Goal: Information Seeking & Learning: Learn about a topic

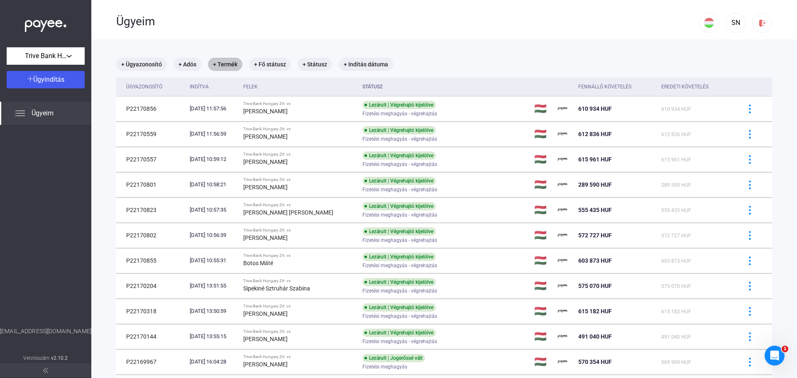
click at [227, 59] on mat-chip "+ Termék" at bounding box center [225, 64] width 34 height 13
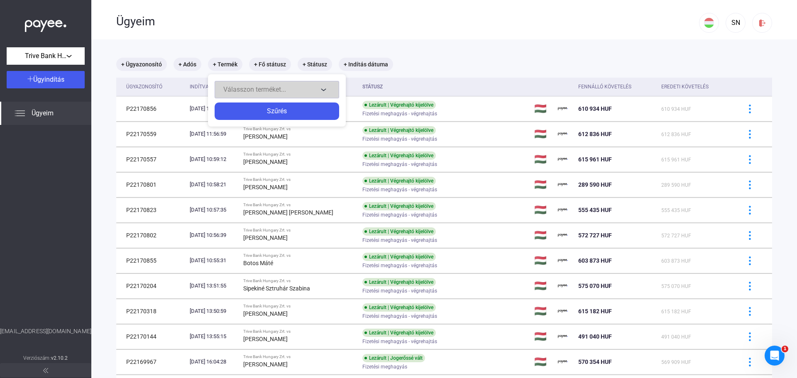
click at [261, 88] on span "Válasszon terméket..." at bounding box center [254, 89] width 63 height 8
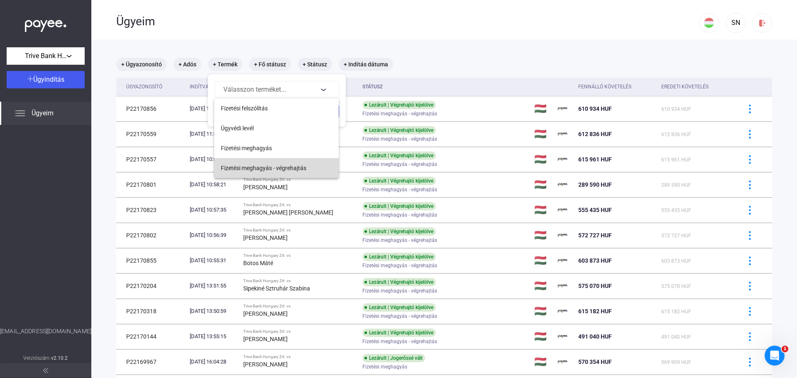
click at [277, 166] on span "Fizetési meghagyás - végrehajtás" at bounding box center [263, 168] width 85 height 10
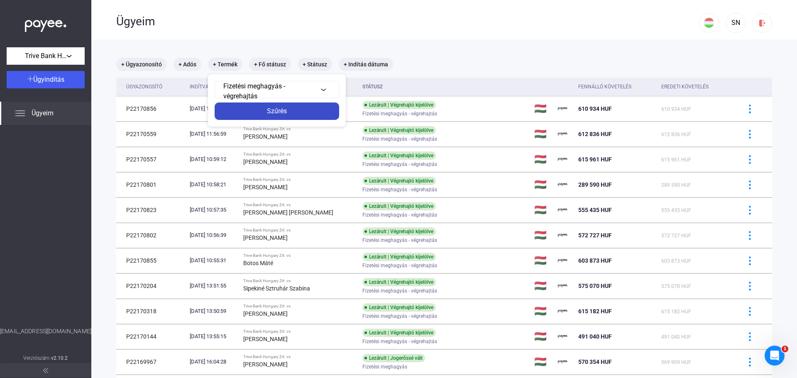
click at [298, 112] on div "Szűrés" at bounding box center [277, 111] width 120 height 10
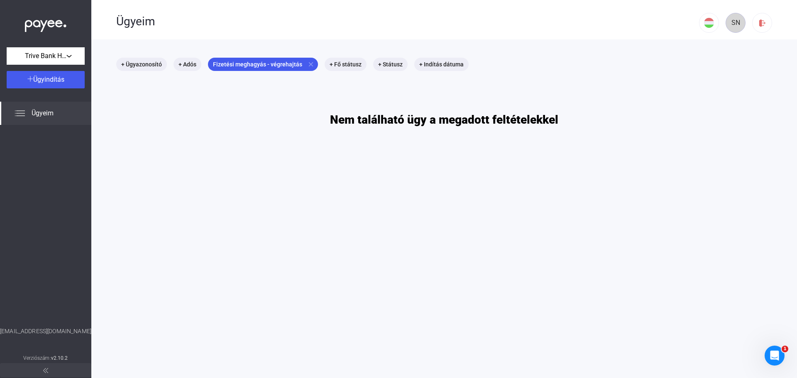
click at [728, 24] on div "SN" at bounding box center [735, 23] width 14 height 10
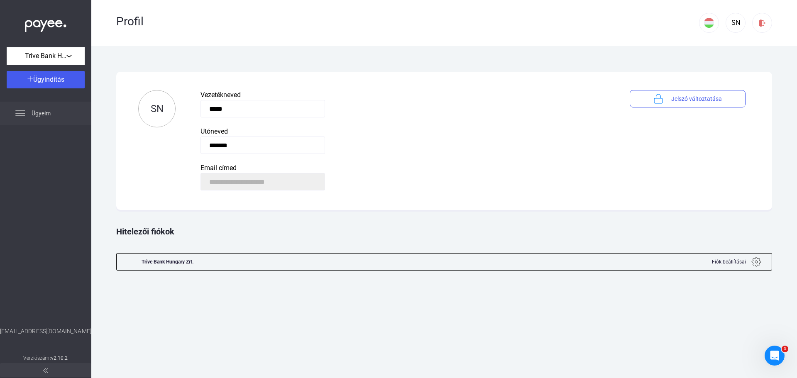
click at [40, 112] on span "Ügyeim" at bounding box center [41, 113] width 19 height 10
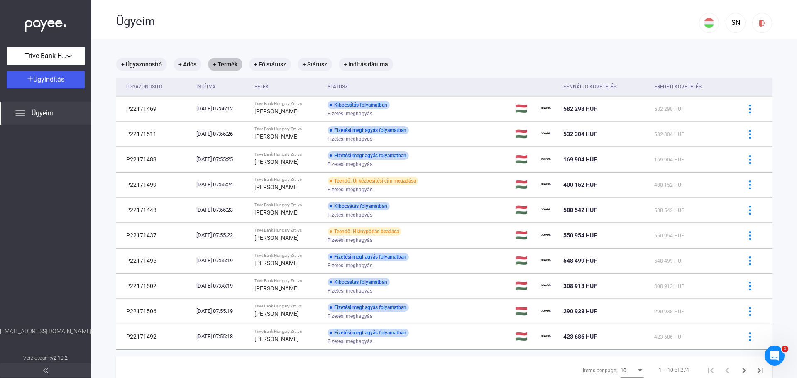
click at [229, 64] on mat-chip "+ Termék" at bounding box center [225, 64] width 34 height 13
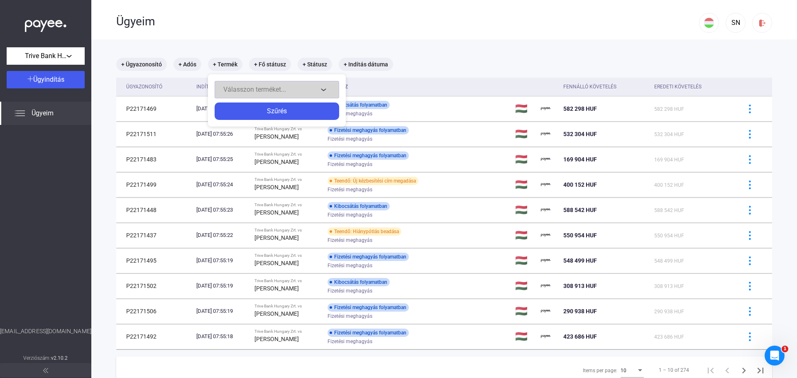
click at [259, 87] on span "Válasszon terméket..." at bounding box center [254, 89] width 63 height 8
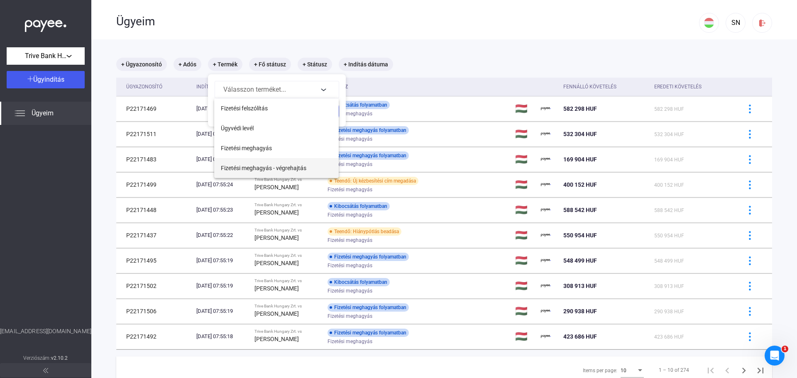
click at [278, 163] on button "Fizetési meghagyás - végrehajtás" at bounding box center [276, 168] width 124 height 20
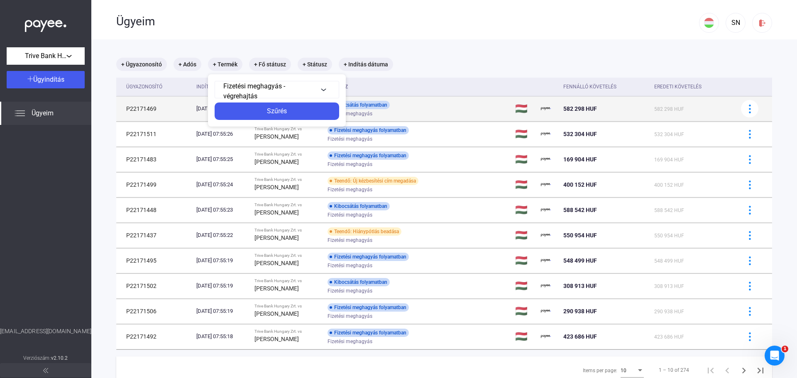
click at [290, 113] on div "Szűrés" at bounding box center [277, 111] width 120 height 10
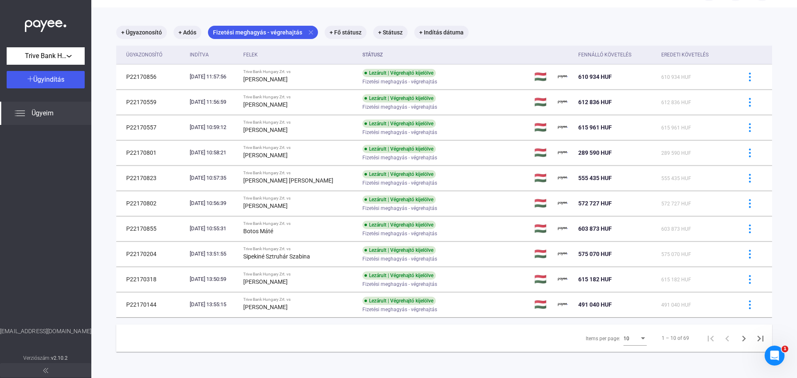
scroll to position [39, 0]
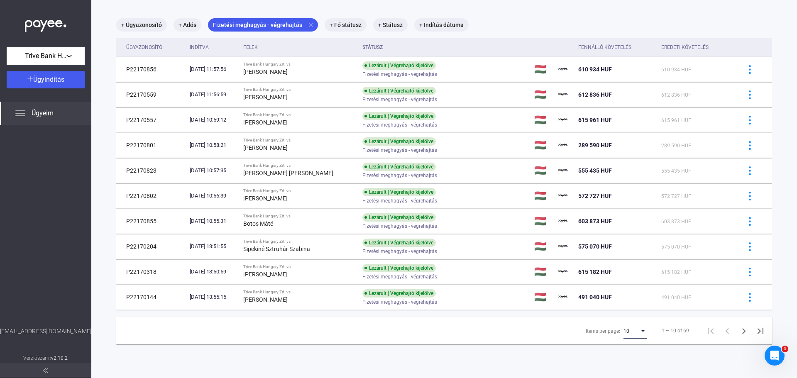
click at [639, 331] on div "Items per page:" at bounding box center [642, 331] width 7 height 7
click at [627, 344] on span "25" at bounding box center [628, 346] width 23 height 10
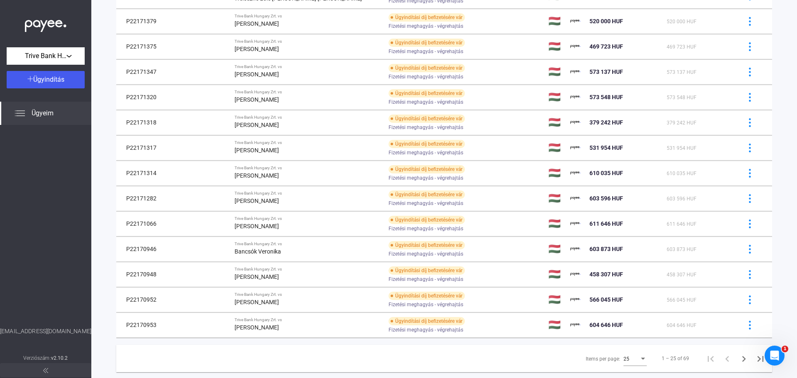
scroll to position [393, 0]
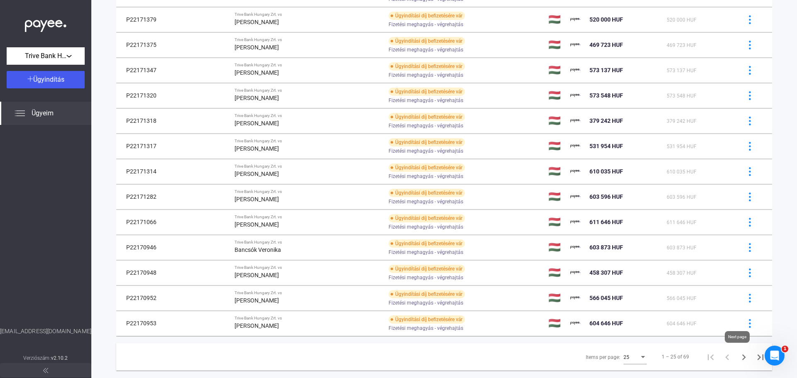
click at [739, 358] on icon "Next page" at bounding box center [744, 357] width 12 height 12
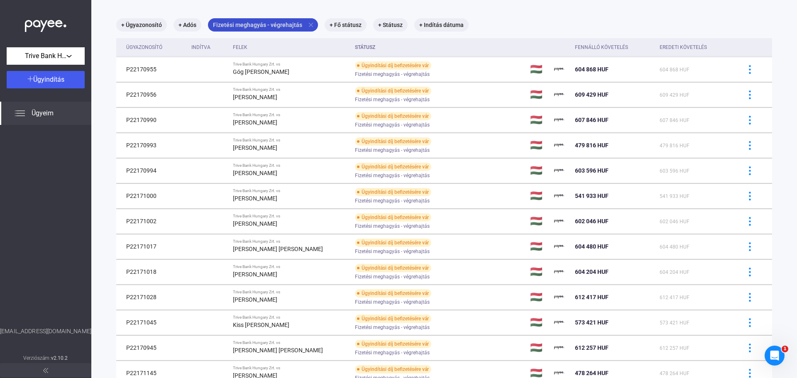
click at [308, 23] on mat-icon "close" at bounding box center [310, 24] width 7 height 7
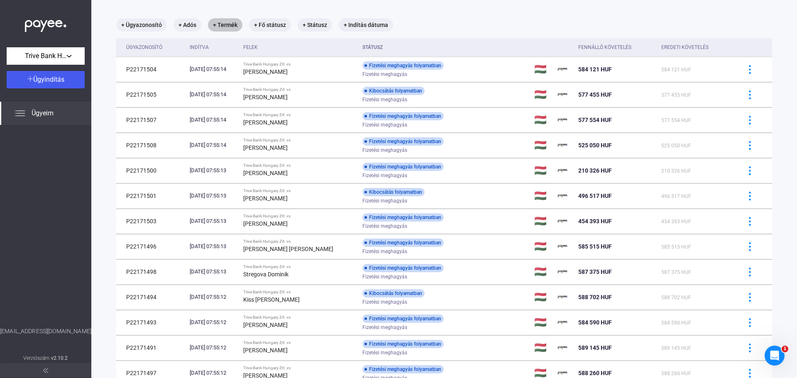
click at [229, 27] on mat-chip "+ Termék" at bounding box center [225, 24] width 34 height 13
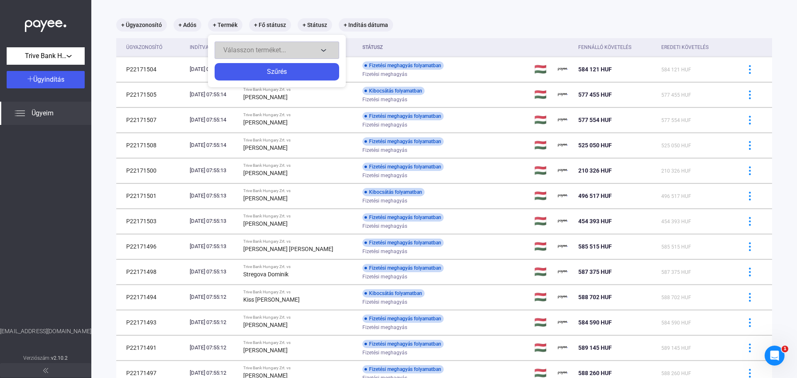
click at [251, 50] on span "Válasszon terméket..." at bounding box center [254, 50] width 63 height 8
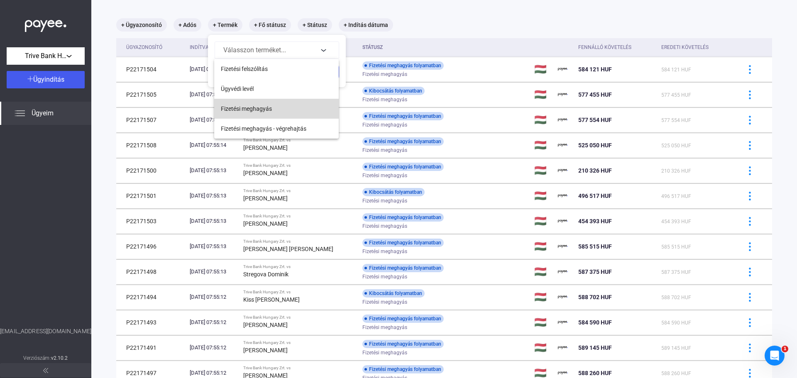
click at [262, 107] on span "Fizetési meghagyás" at bounding box center [246, 109] width 51 height 10
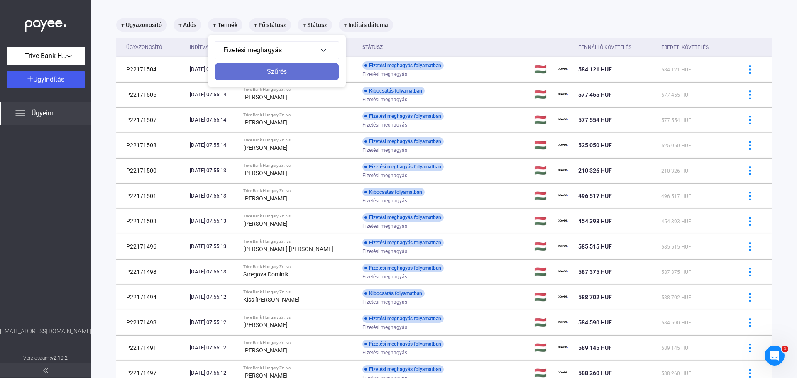
click at [291, 70] on div "Szűrés" at bounding box center [277, 72] width 120 height 10
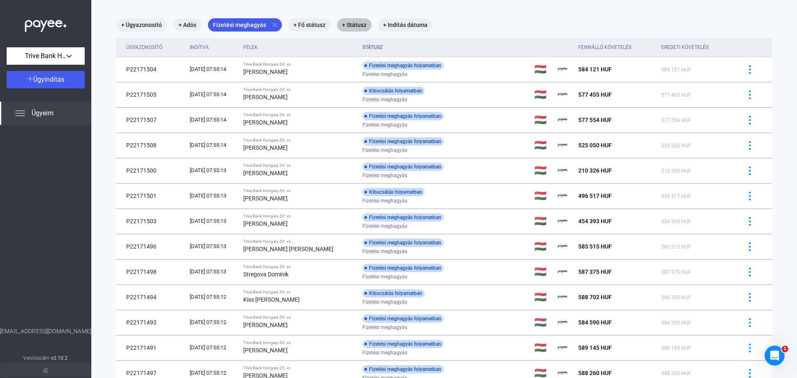
click at [356, 26] on mat-chip "+ Státusz" at bounding box center [354, 24] width 34 height 13
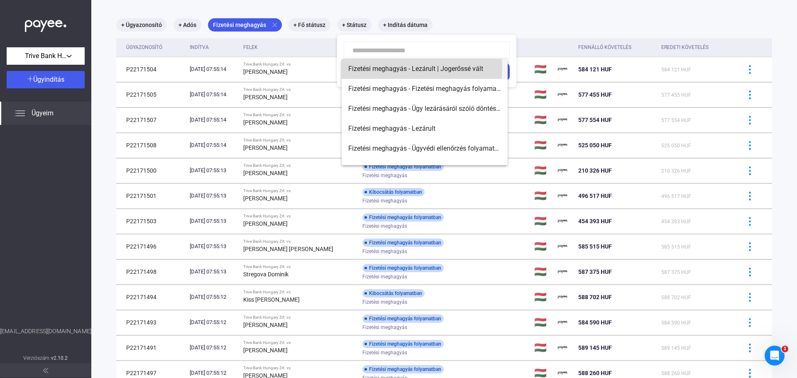
click at [401, 68] on span "Fizetési meghagyás - Lezárult | Jogerőssé vált" at bounding box center [424, 69] width 153 height 10
type input "**********"
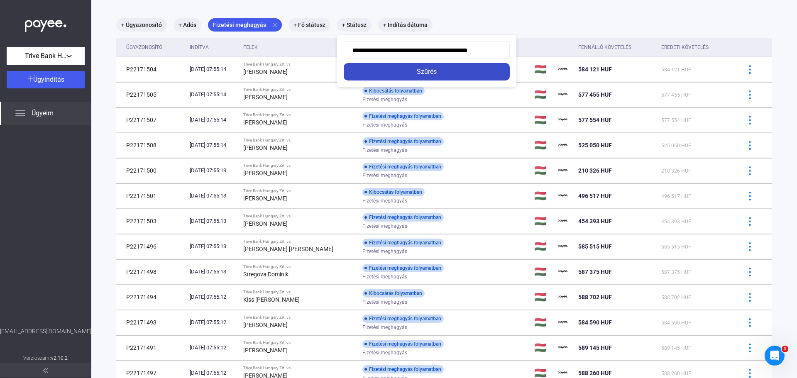
click at [395, 66] on button "Szűrés" at bounding box center [427, 71] width 166 height 17
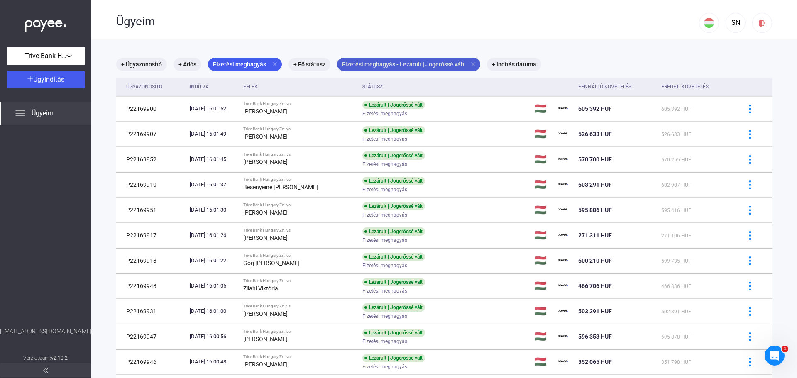
click at [469, 67] on mat-icon "close" at bounding box center [472, 64] width 7 height 7
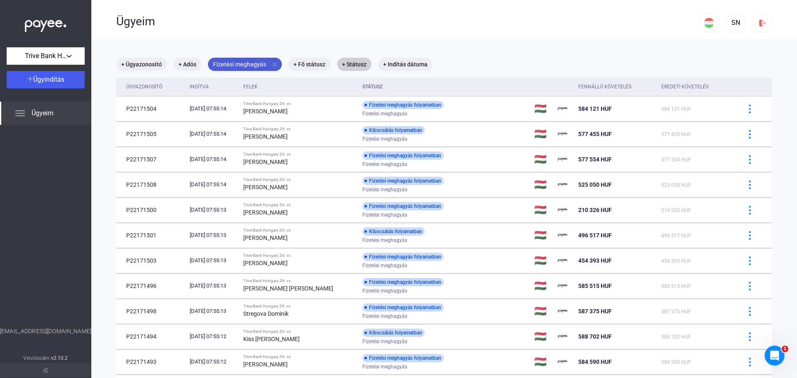
click at [274, 65] on mat-icon "close" at bounding box center [274, 64] width 7 height 7
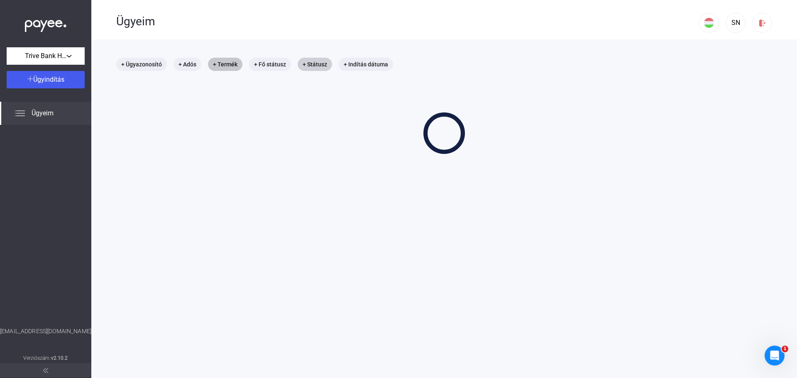
click at [229, 65] on mat-chip "+ Termék" at bounding box center [225, 64] width 34 height 13
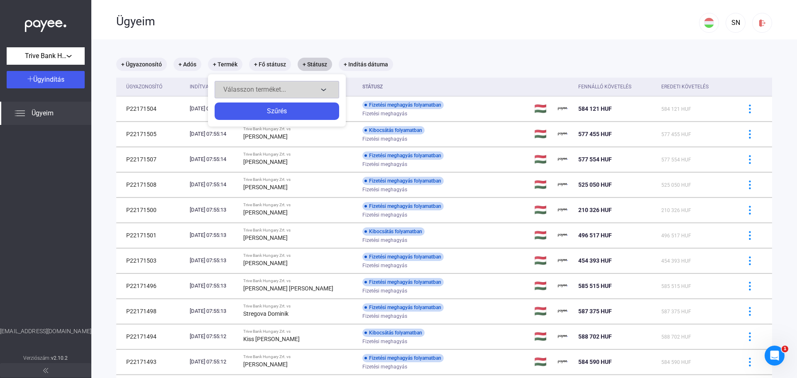
click at [249, 91] on span "Válasszon terméket..." at bounding box center [254, 89] width 63 height 8
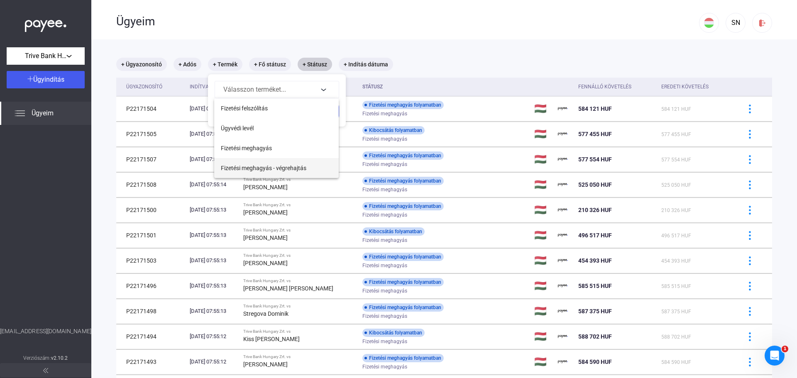
click at [257, 165] on span "Fizetési meghagyás - végrehajtás" at bounding box center [263, 168] width 85 height 10
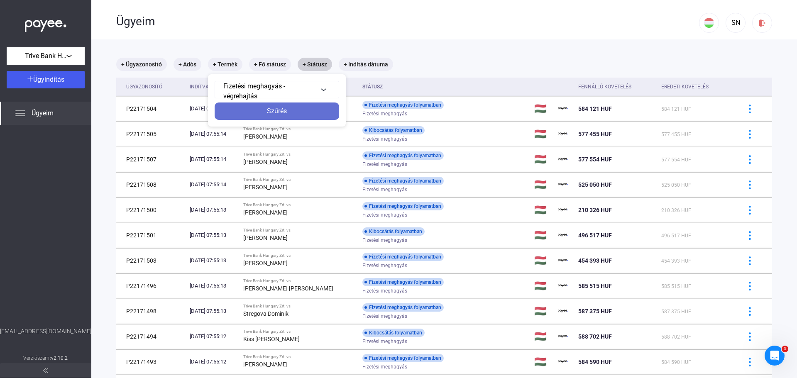
click at [285, 110] on div "Szűrés" at bounding box center [277, 111] width 120 height 10
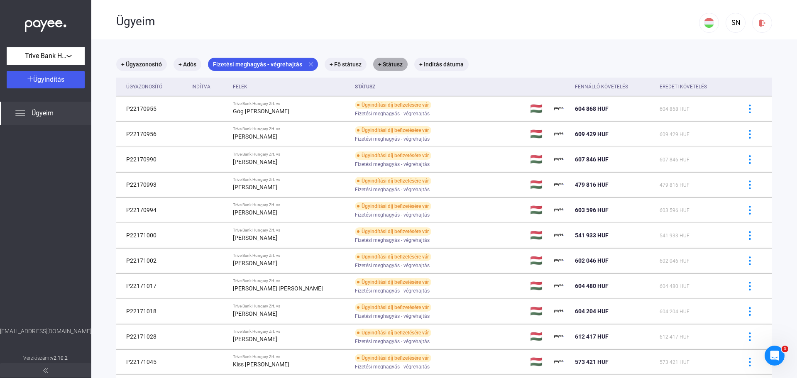
click at [395, 65] on mat-chip "+ Státusz" at bounding box center [390, 64] width 34 height 13
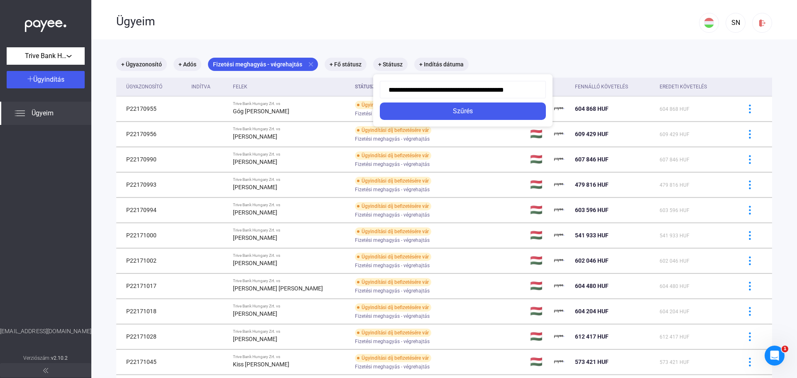
click at [344, 64] on div at bounding box center [398, 189] width 797 height 378
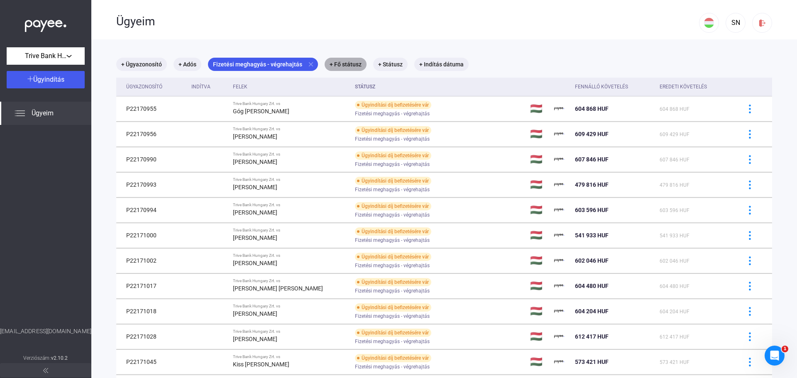
click at [344, 64] on mat-chip "+ Fő státusz" at bounding box center [345, 64] width 42 height 13
click at [380, 93] on div "Válassz..." at bounding box center [366, 90] width 53 height 10
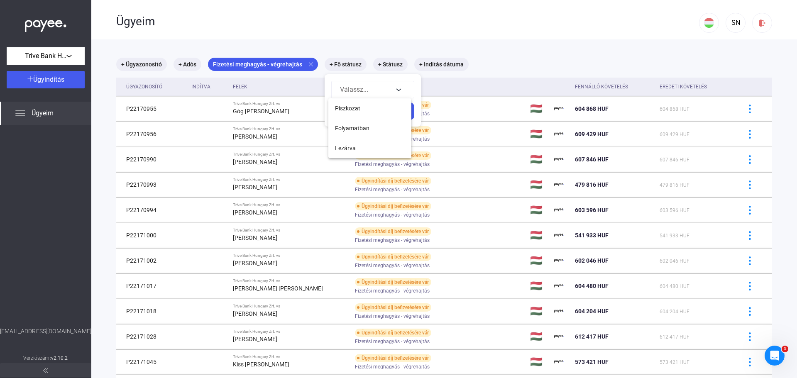
click at [526, 49] on div at bounding box center [398, 189] width 797 height 378
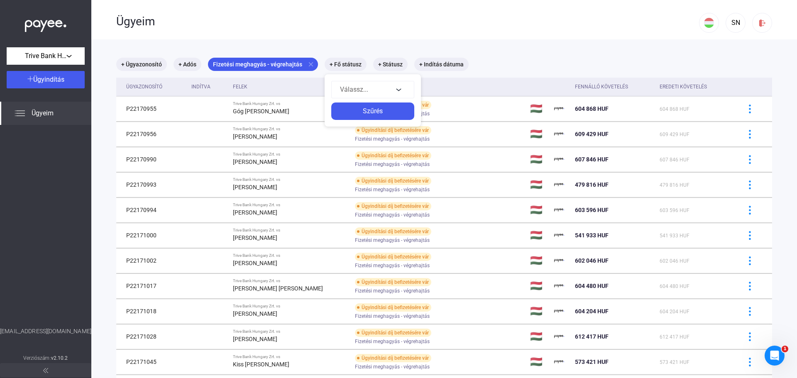
click at [393, 63] on div at bounding box center [398, 189] width 797 height 378
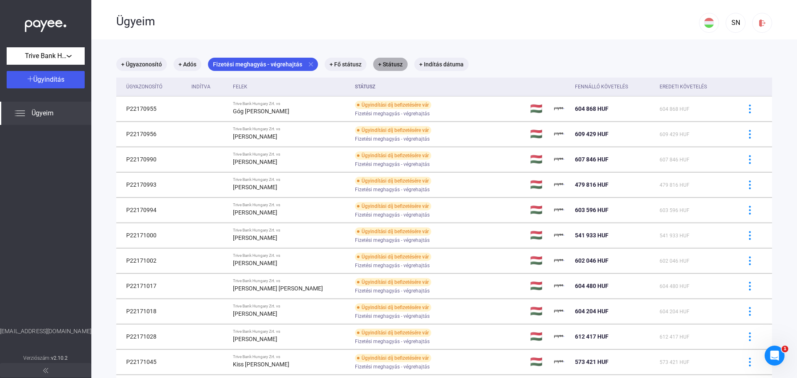
click at [386, 62] on mat-chip "+ Státusz" at bounding box center [390, 64] width 34 height 13
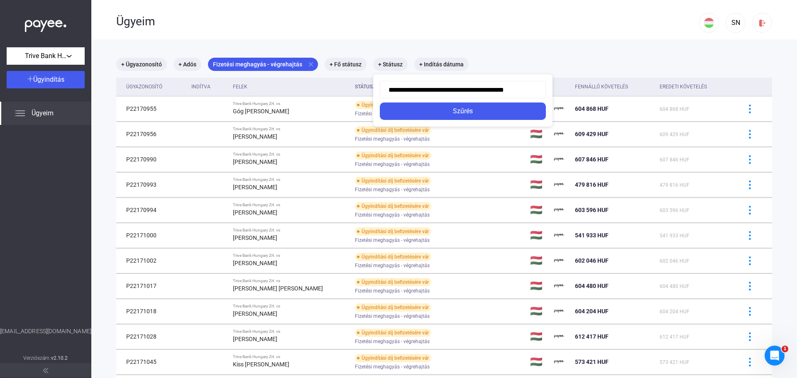
click at [529, 55] on div at bounding box center [398, 189] width 797 height 378
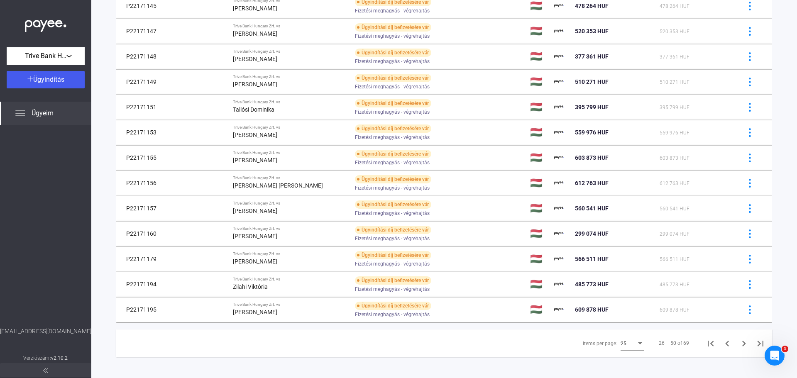
scroll to position [410, 0]
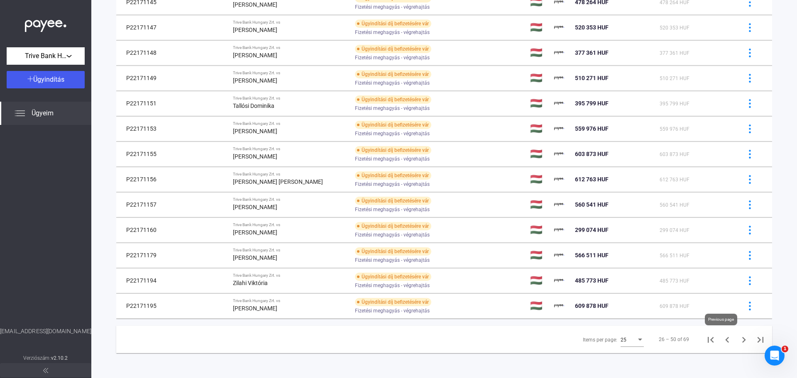
click at [721, 340] on icon "Previous page" at bounding box center [727, 340] width 12 height 12
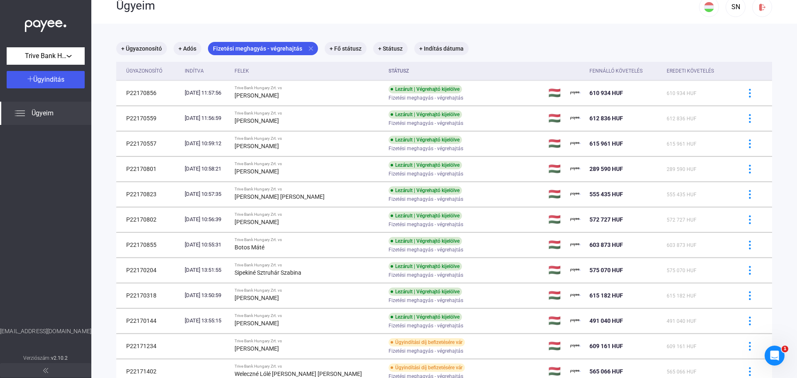
scroll to position [5, 0]
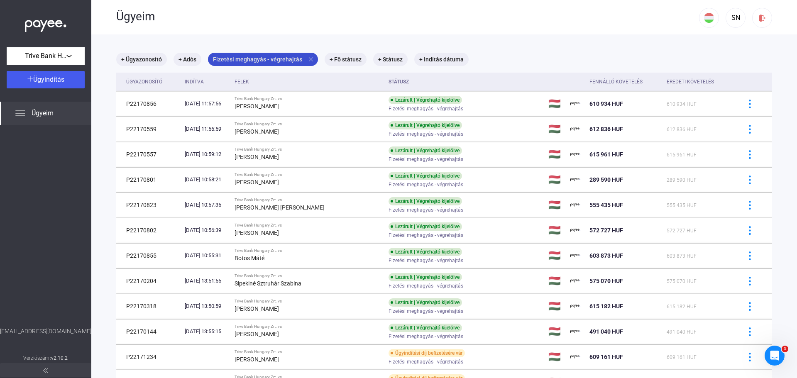
click at [307, 56] on mat-icon "close" at bounding box center [310, 59] width 7 height 7
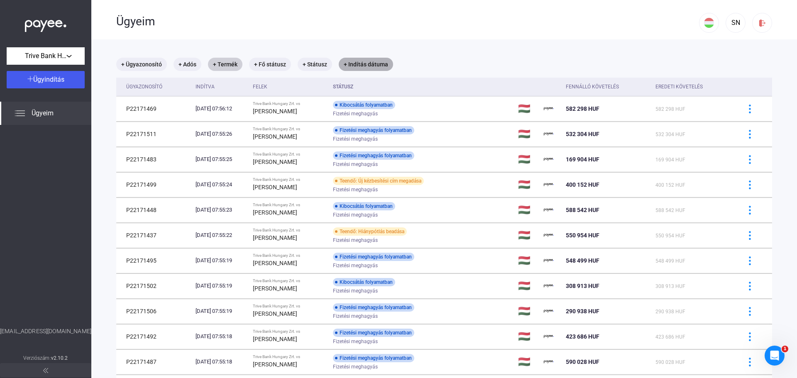
click at [360, 66] on mat-chip "+ Indítás dátuma" at bounding box center [366, 64] width 54 height 13
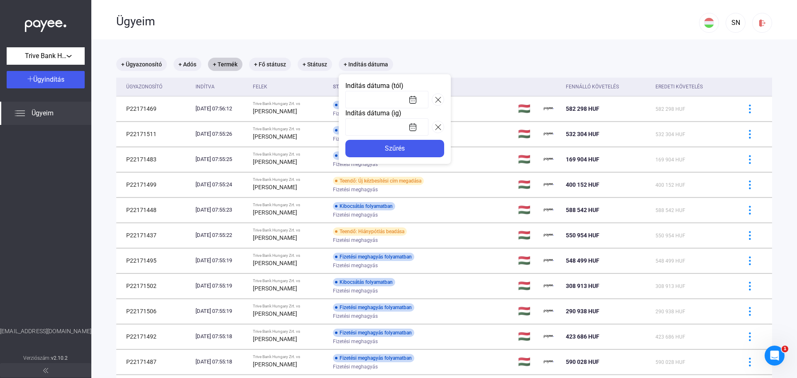
click at [411, 98] on input at bounding box center [386, 99] width 83 height 17
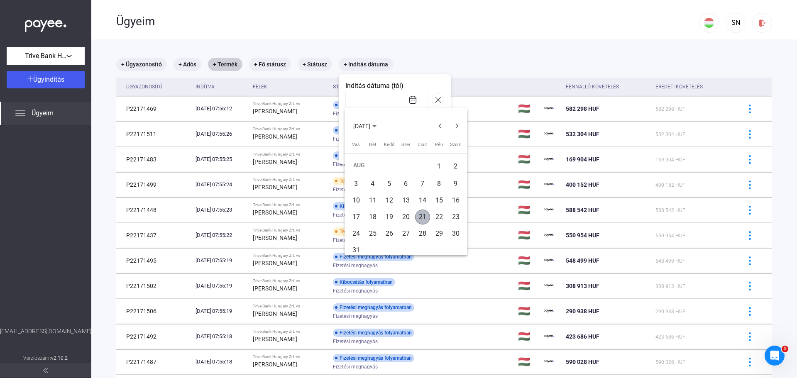
click at [383, 127] on button "[DATE]" at bounding box center [364, 125] width 37 height 17
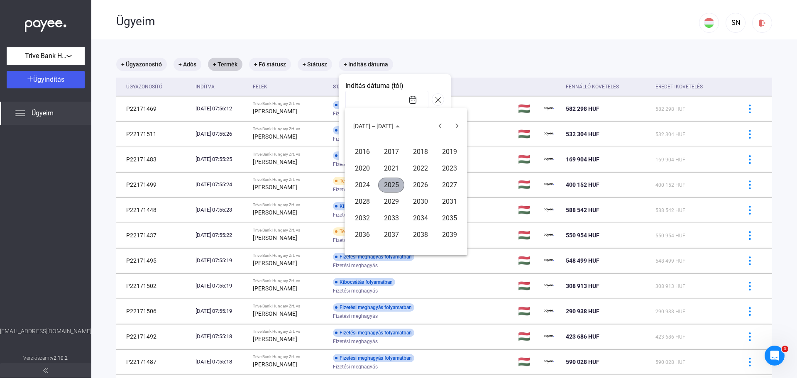
click at [391, 186] on div "2025" at bounding box center [391, 185] width 26 height 15
click at [360, 185] on div "MÁJ" at bounding box center [362, 185] width 26 height 15
click at [384, 214] on div "20" at bounding box center [389, 217] width 15 height 15
type input "**********"
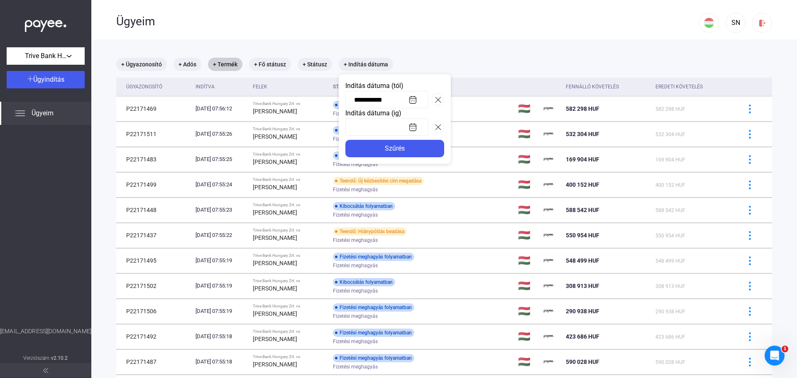
click at [415, 126] on input at bounding box center [386, 126] width 83 height 17
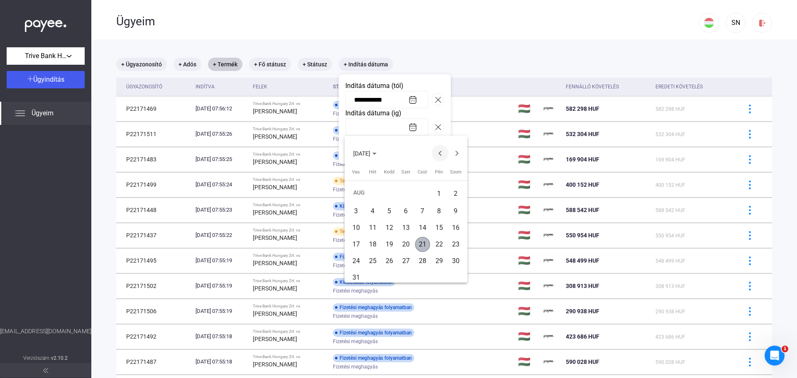
click at [439, 154] on button "Previous month" at bounding box center [440, 153] width 17 height 17
click at [376, 208] on div "2" at bounding box center [372, 209] width 15 height 15
type input "**********"
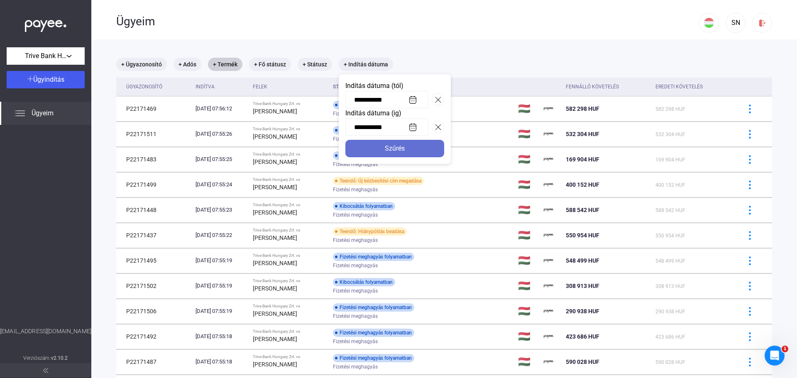
click at [407, 147] on div "Szűrés" at bounding box center [395, 149] width 94 height 10
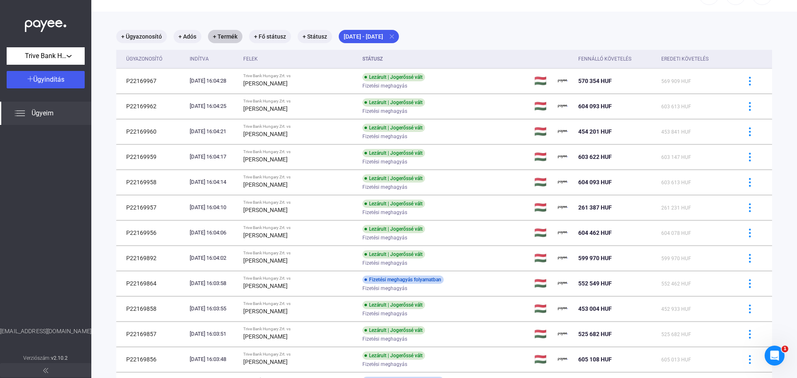
scroll to position [24, 0]
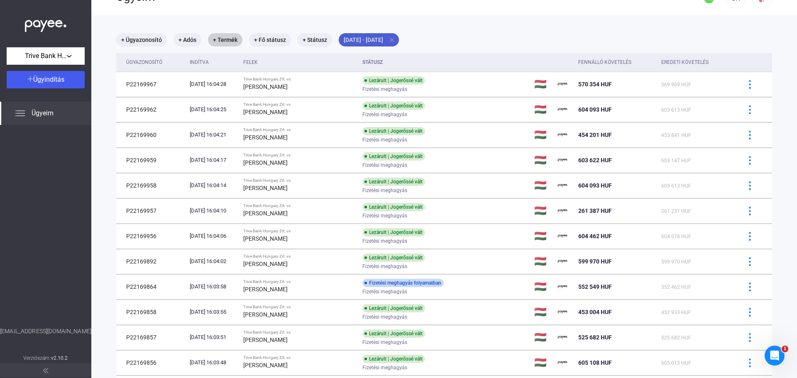
click at [395, 40] on mat-icon "close" at bounding box center [391, 39] width 7 height 7
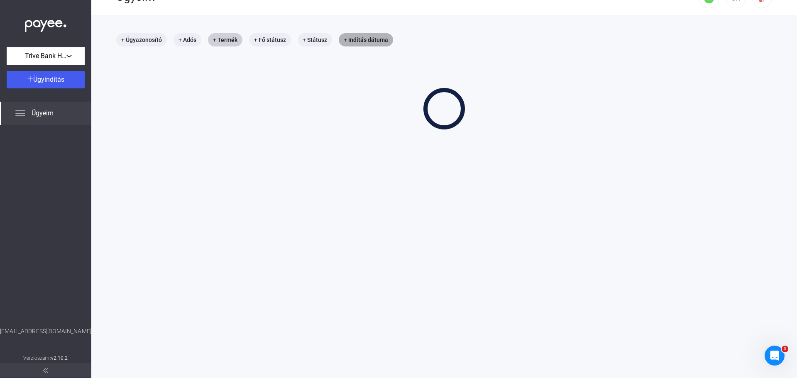
click at [374, 43] on mat-chip "+ Indítás dátuma" at bounding box center [366, 39] width 54 height 13
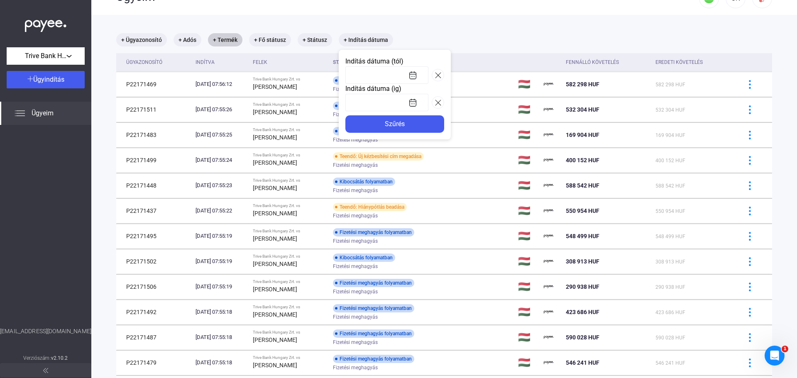
click at [412, 73] on input at bounding box center [386, 74] width 83 height 17
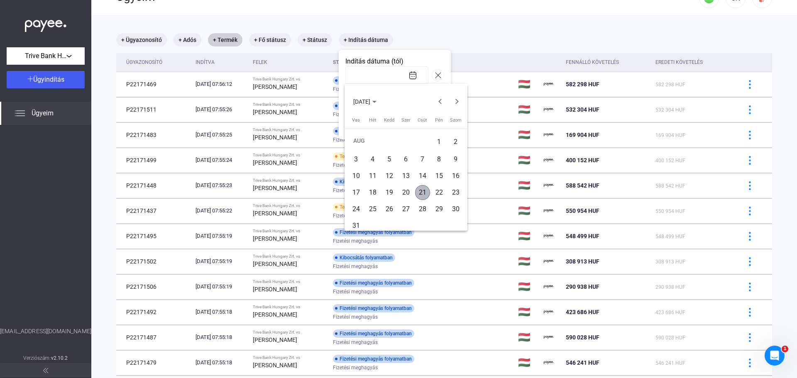
click at [376, 103] on span "[DATE]" at bounding box center [364, 101] width 23 height 7
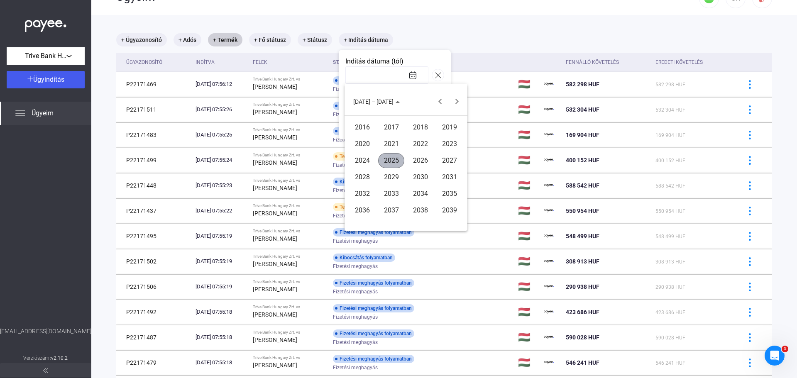
click at [390, 156] on div "2025" at bounding box center [391, 160] width 26 height 15
click at [424, 161] on div "JÚL" at bounding box center [420, 160] width 26 height 15
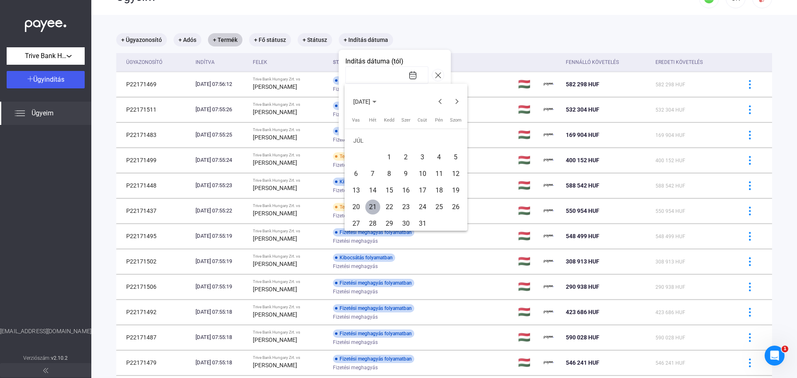
click at [392, 220] on div "29" at bounding box center [389, 223] width 15 height 15
type input "**********"
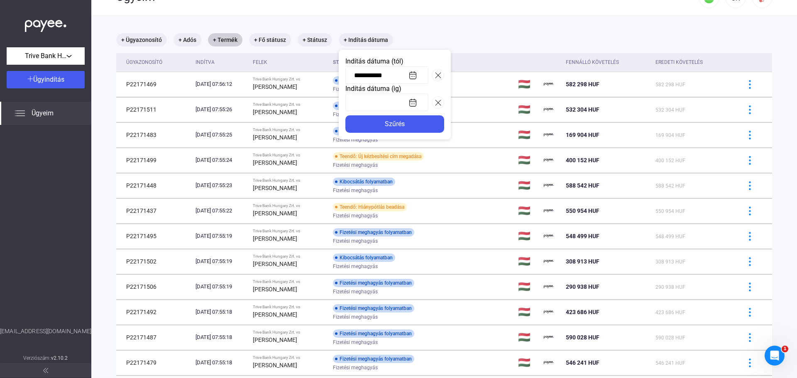
click at [408, 101] on input at bounding box center [386, 102] width 83 height 17
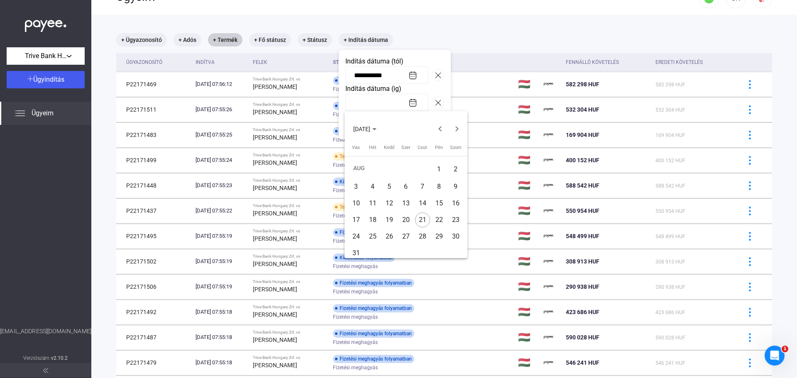
click at [389, 185] on div "5" at bounding box center [389, 186] width 15 height 15
type input "**********"
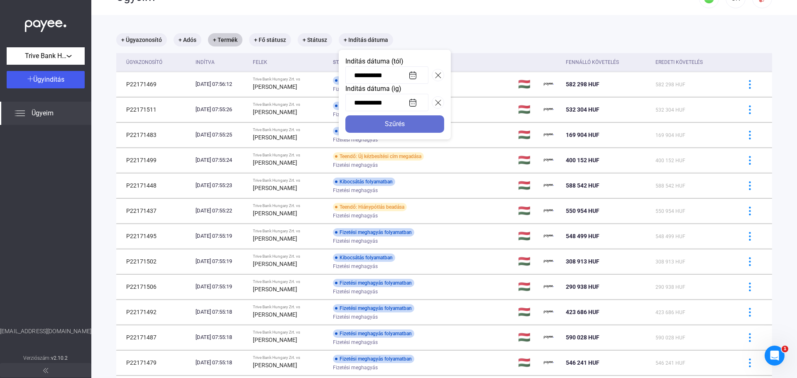
click at [401, 123] on div "Szűrés" at bounding box center [395, 124] width 94 height 10
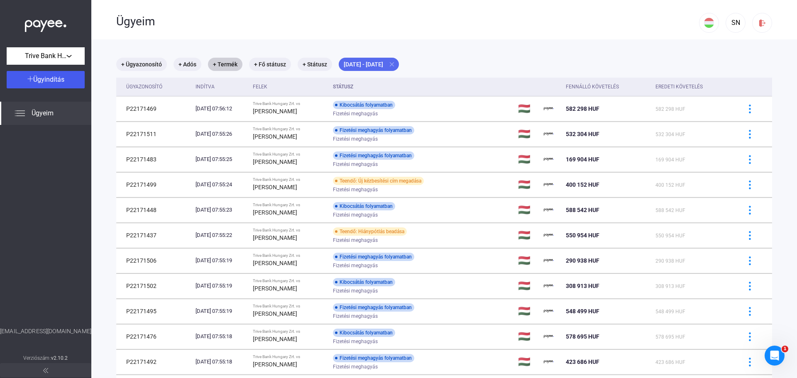
click at [395, 63] on mat-icon "close" at bounding box center [391, 64] width 7 height 7
click at [371, 62] on mat-chip "+ Indítás dátuma" at bounding box center [366, 64] width 54 height 13
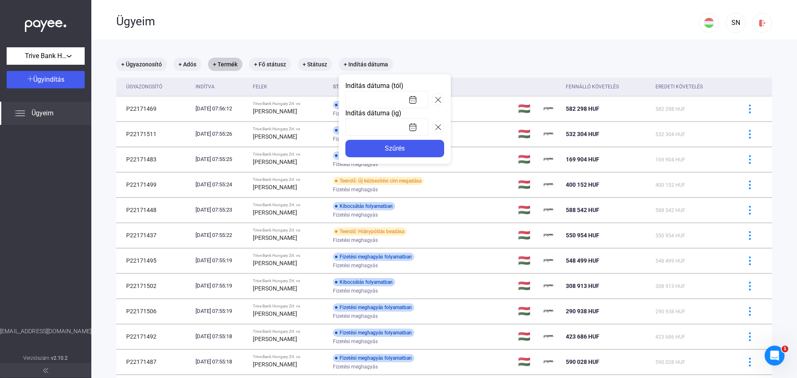
click at [412, 99] on input at bounding box center [386, 99] width 83 height 17
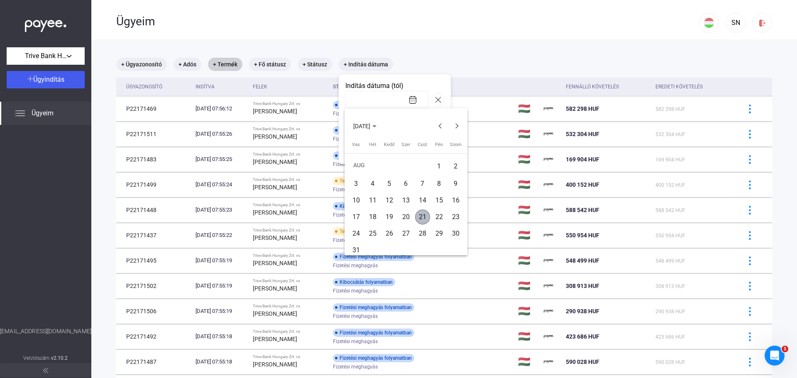
click at [376, 128] on span "[DATE]" at bounding box center [364, 125] width 23 height 7
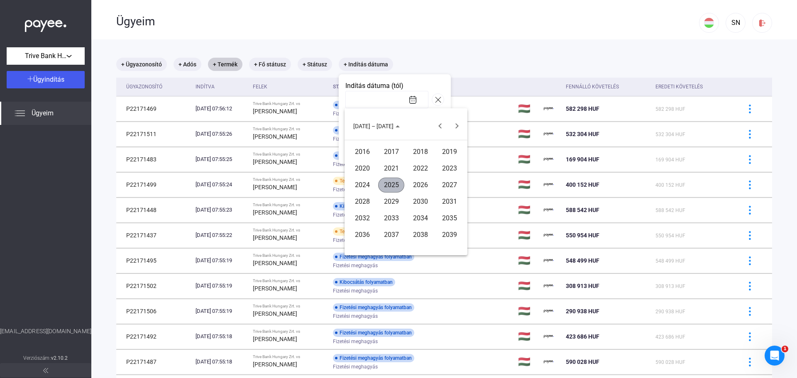
click at [395, 185] on div "2025" at bounding box center [391, 185] width 26 height 15
click at [398, 185] on div "JÚN" at bounding box center [391, 185] width 26 height 15
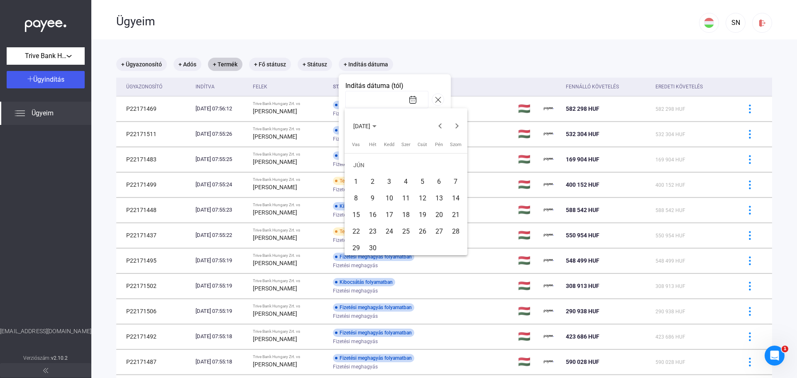
click at [388, 213] on div "17" at bounding box center [389, 214] width 15 height 15
type input "**********"
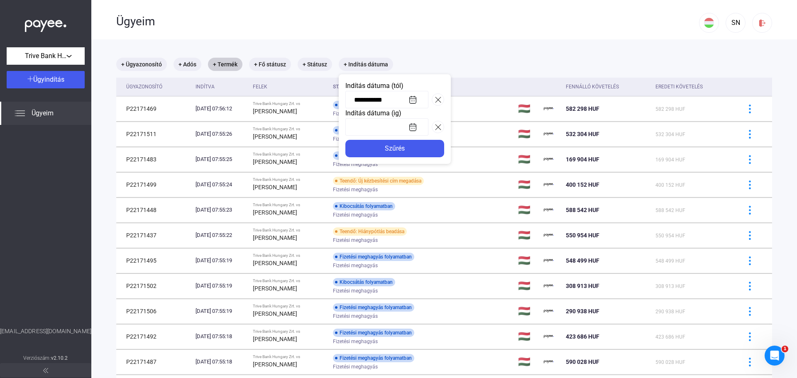
click at [411, 127] on input at bounding box center [386, 126] width 83 height 17
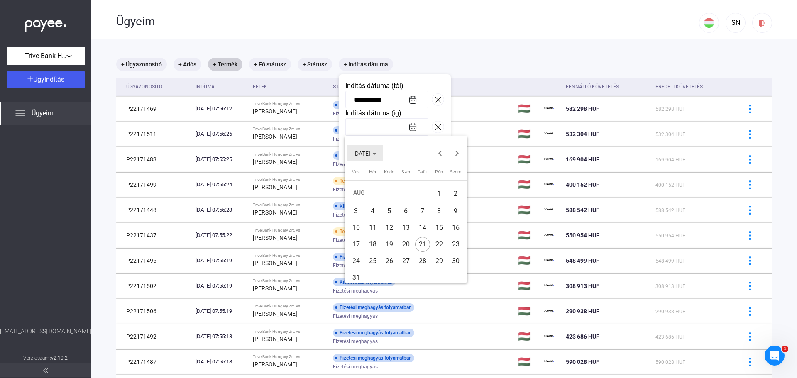
click at [383, 154] on button "[DATE]" at bounding box center [364, 153] width 37 height 17
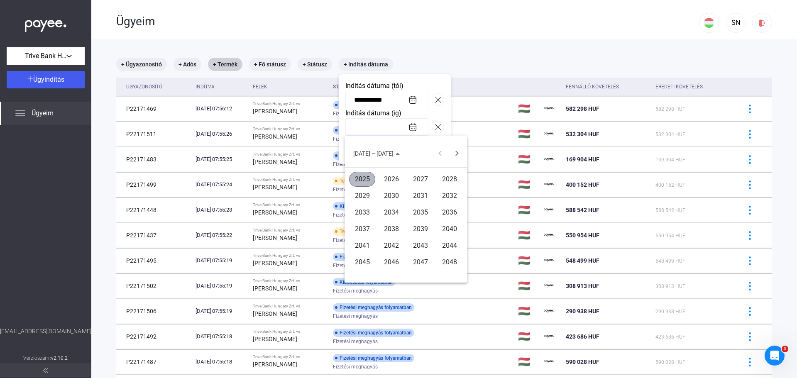
click at [361, 175] on div "2025" at bounding box center [362, 179] width 26 height 15
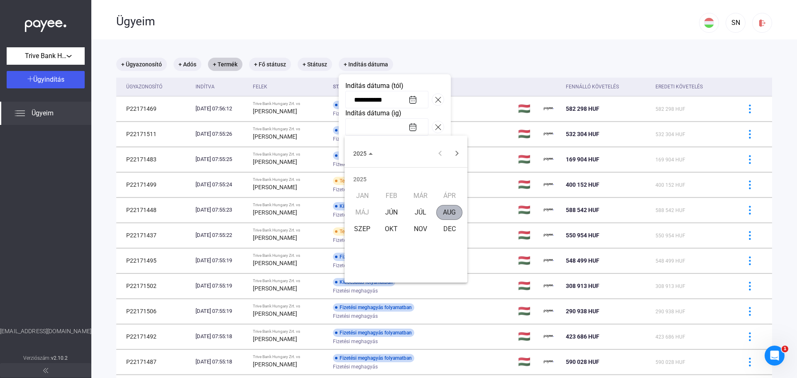
click at [417, 210] on div "JÚL" at bounding box center [420, 212] width 26 height 15
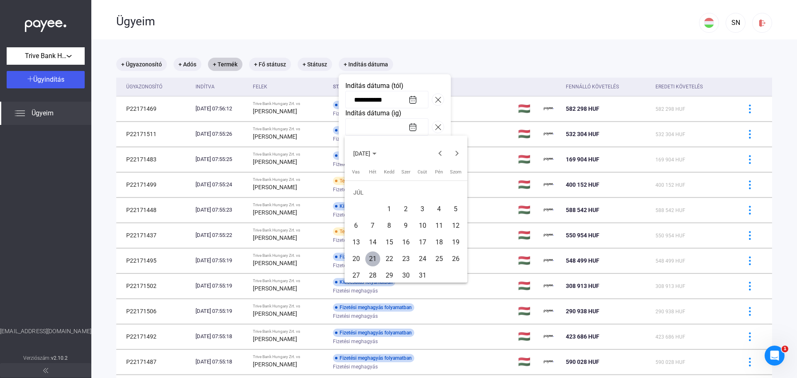
click at [419, 256] on div "24" at bounding box center [422, 258] width 15 height 15
type input "**********"
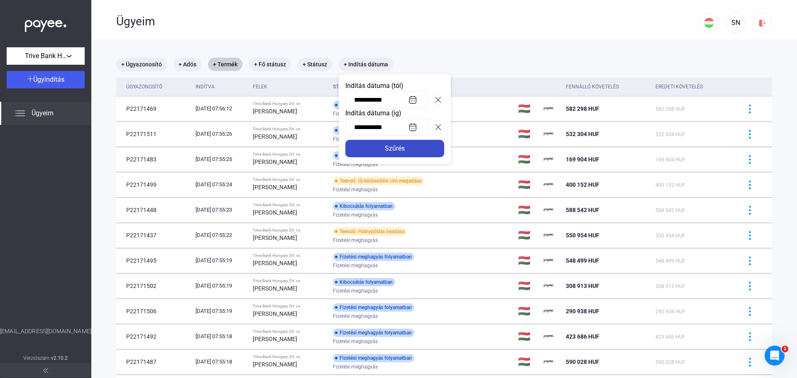
click at [395, 147] on div "Szűrés" at bounding box center [395, 149] width 94 height 10
